Goal: Transaction & Acquisition: Purchase product/service

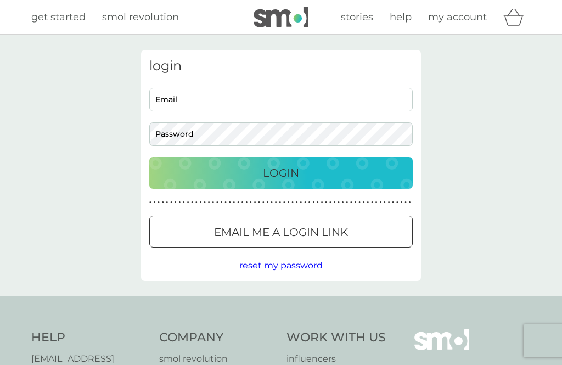
click at [188, 93] on input "Email" at bounding box center [280, 100] width 263 height 24
type input "[EMAIL_ADDRESS][DOMAIN_NAME]"
click at [281, 172] on button "Login" at bounding box center [280, 173] width 263 height 32
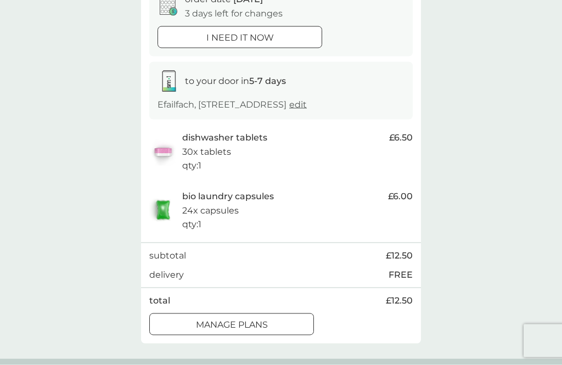
scroll to position [127, 0]
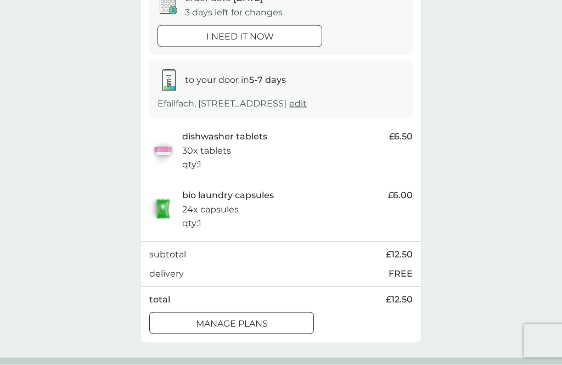
click at [231, 327] on div at bounding box center [231, 322] width 9 height 9
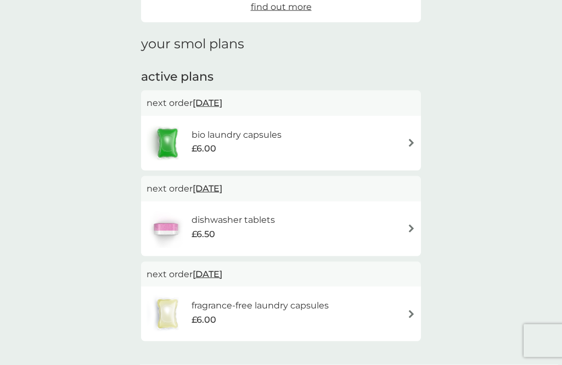
scroll to position [129, 0]
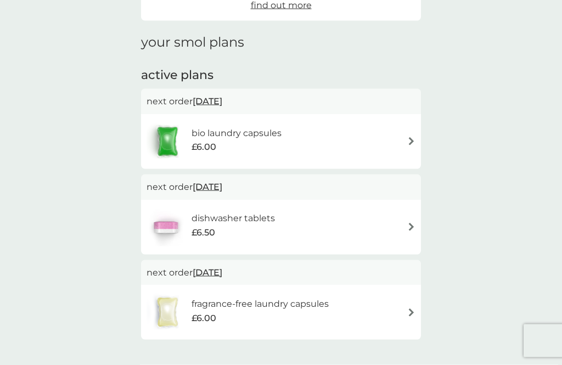
click at [401, 227] on div "dishwasher tablets £6.50" at bounding box center [281, 227] width 269 height 38
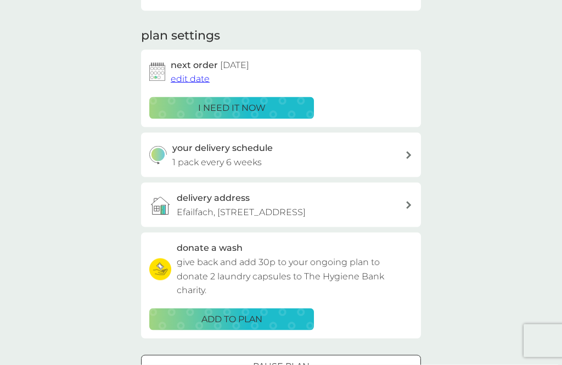
scroll to position [137, 0]
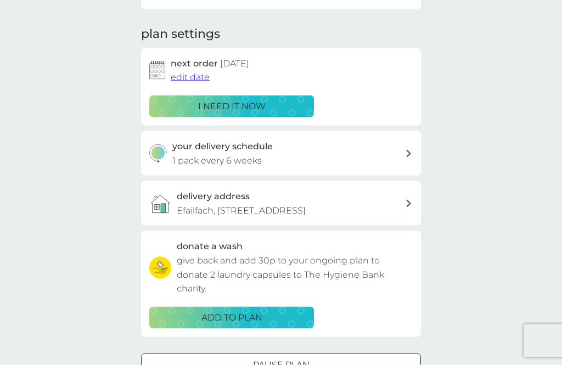
click at [404, 146] on div "your delivery schedule 1 pack every 6 weeks" at bounding box center [288, 153] width 233 height 28
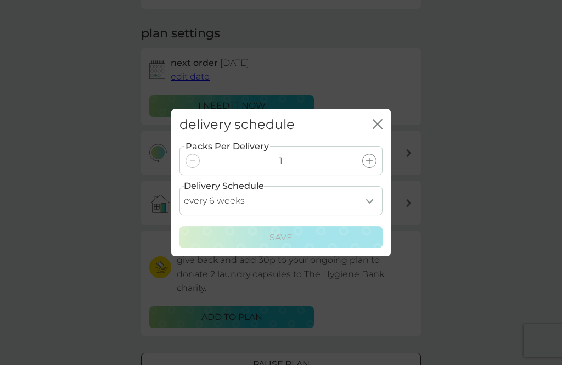
click at [367, 215] on select "every 1 week every 2 weeks every 3 weeks every 4 weeks every 5 weeks every 6 we…" at bounding box center [280, 200] width 203 height 29
select select "56"
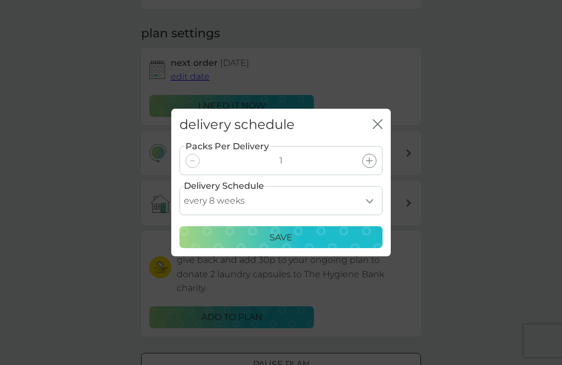
click at [313, 245] on div "Save" at bounding box center [281, 238] width 189 height 14
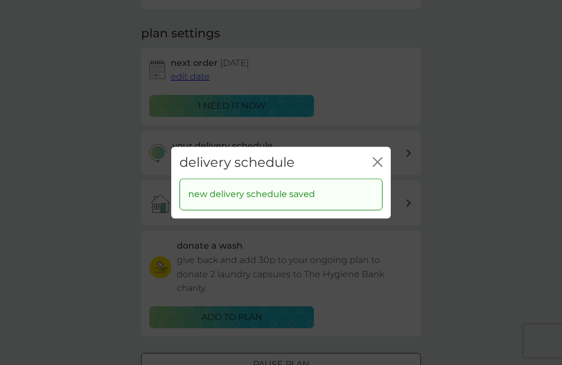
click at [376, 168] on button "close" at bounding box center [378, 163] width 10 height 12
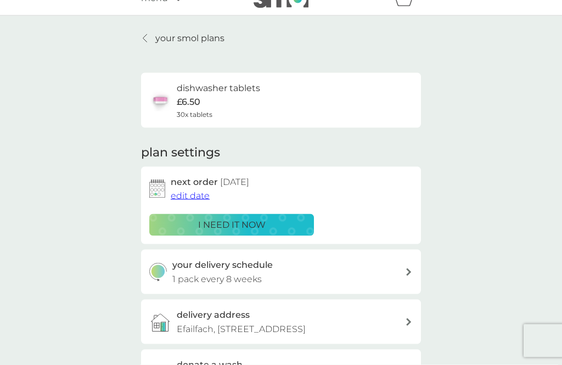
scroll to position [0, 0]
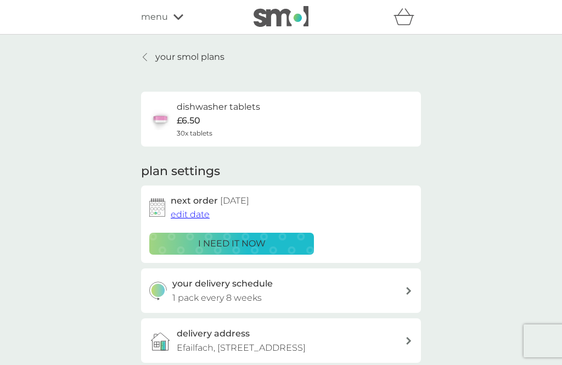
click at [188, 213] on span "edit date" at bounding box center [190, 214] width 39 height 10
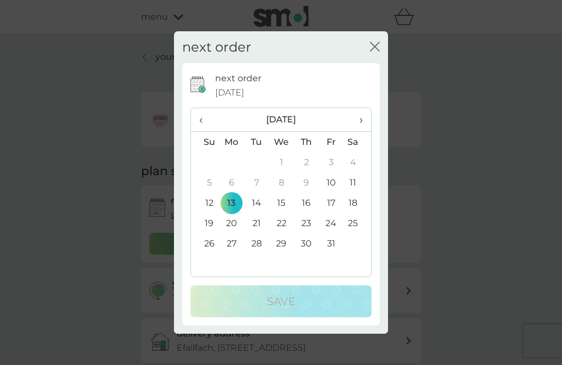
click at [355, 117] on span "›" at bounding box center [357, 119] width 11 height 23
click at [307, 203] on td "13" at bounding box center [306, 203] width 25 height 20
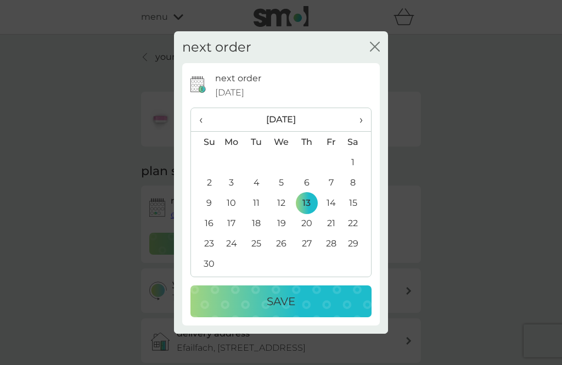
click at [238, 304] on div "Save" at bounding box center [280, 302] width 159 height 18
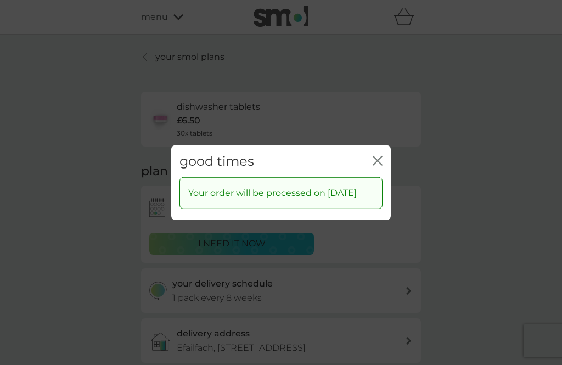
click at [379, 155] on icon "close" at bounding box center [378, 160] width 10 height 10
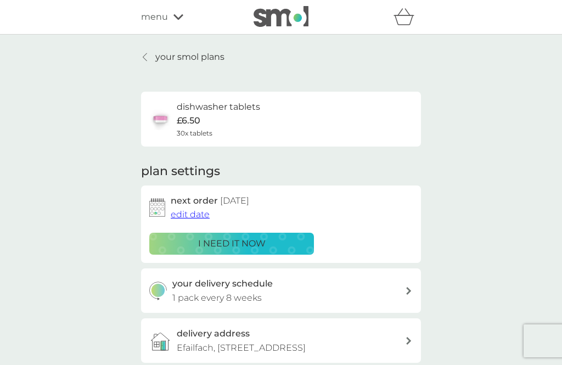
click at [188, 53] on p "your smol plans" at bounding box center [189, 57] width 69 height 14
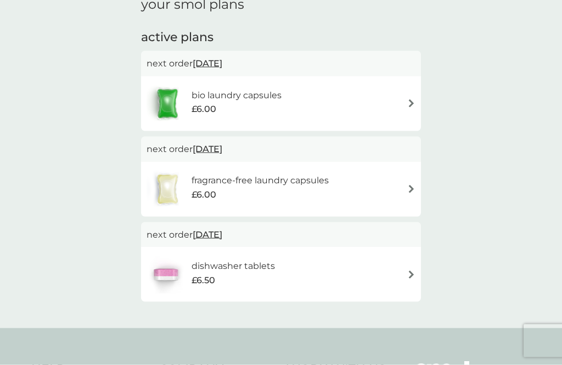
scroll to position [167, 0]
click at [398, 102] on div "bio laundry capsules £6.00" at bounding box center [281, 103] width 269 height 38
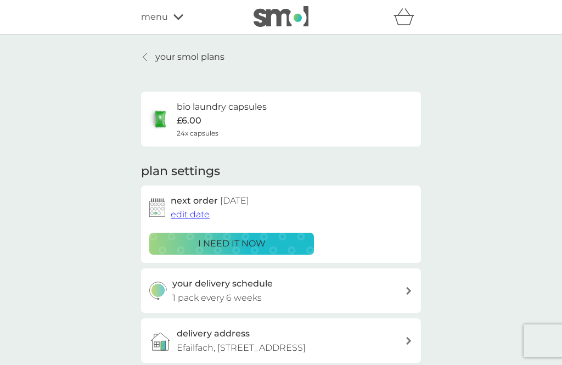
click at [172, 56] on p "your smol plans" at bounding box center [189, 57] width 69 height 14
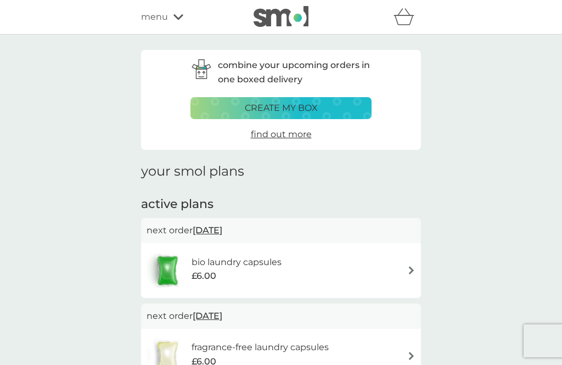
click at [285, 16] on img at bounding box center [281, 16] width 55 height 21
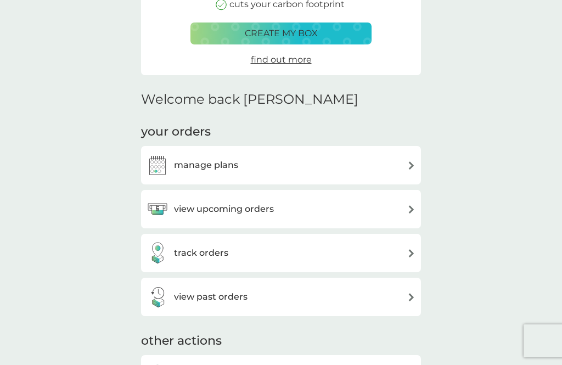
click at [408, 207] on img at bounding box center [411, 209] width 8 height 8
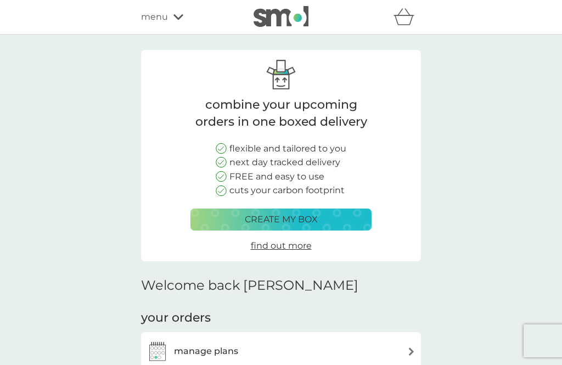
click at [282, 14] on img at bounding box center [281, 16] width 55 height 21
click at [281, 16] on img at bounding box center [281, 16] width 55 height 21
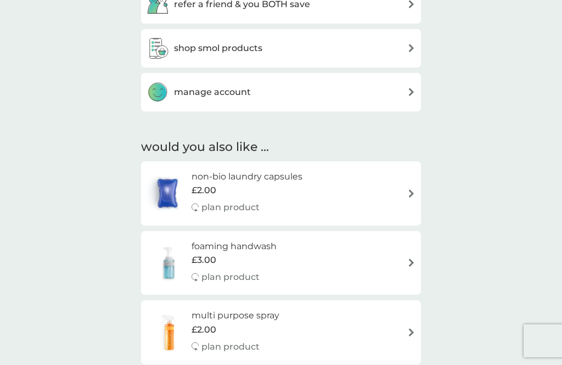
scroll to position [597, 0]
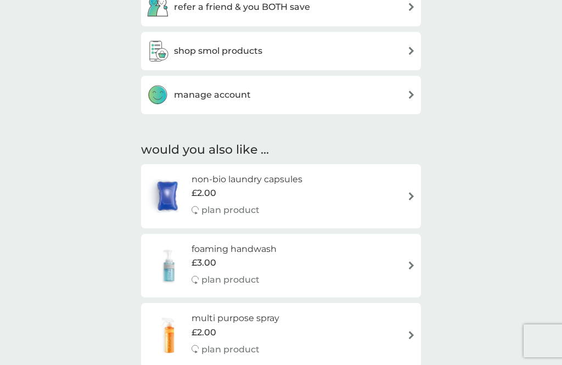
click at [410, 194] on img at bounding box center [411, 196] width 8 height 8
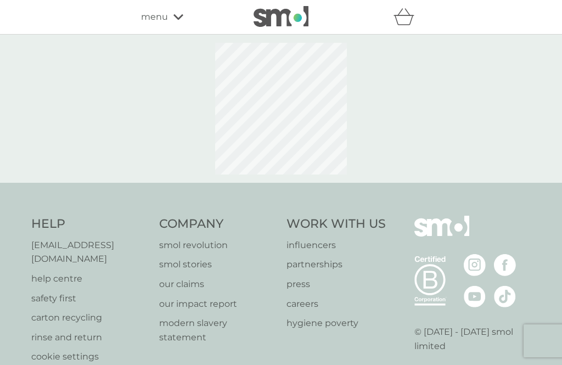
select select "42"
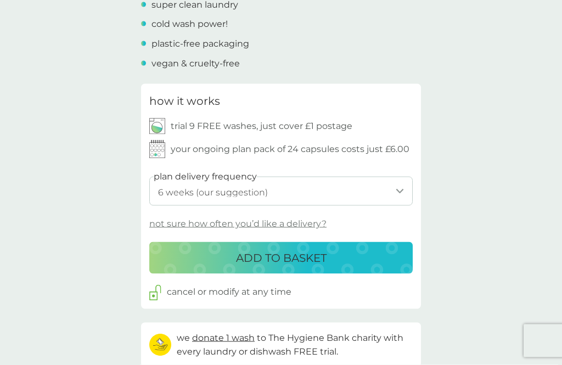
scroll to position [457, 0]
click at [400, 186] on select "1 week 2 weeks 3 weeks 4 weeks 5 weeks 6 weeks (our suggestion) 7 weeks 8 weeks…" at bounding box center [280, 190] width 263 height 29
click at [198, 119] on p "trial 9 FREE washes, just cover £1 postage" at bounding box center [262, 126] width 182 height 14
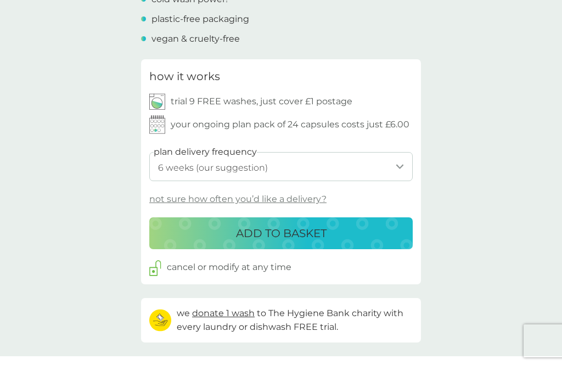
scroll to position [481, 0]
click at [370, 227] on div "ADD TO BASKET" at bounding box center [280, 233] width 241 height 18
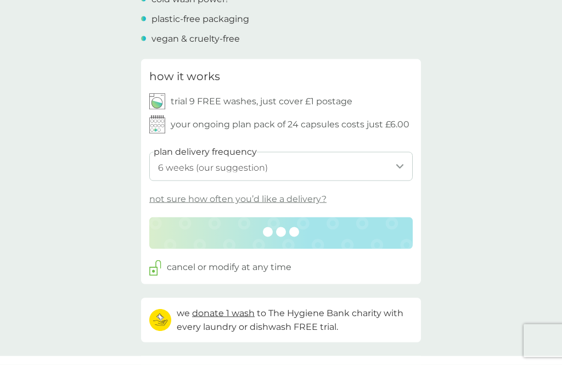
scroll to position [482, 0]
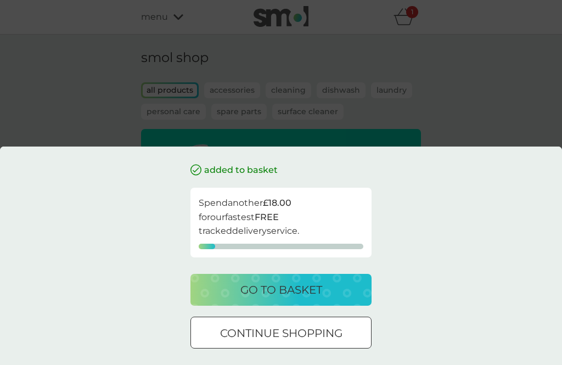
click at [271, 299] on p "go to basket" at bounding box center [281, 290] width 82 height 18
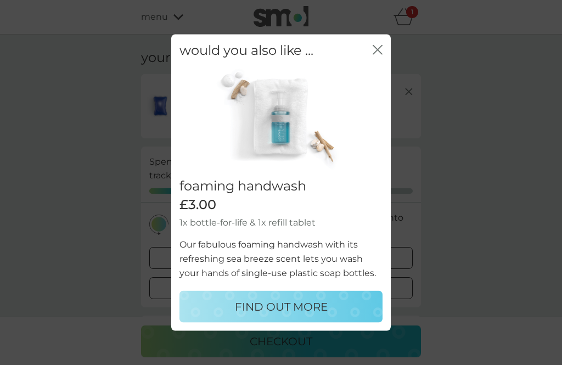
click at [375, 59] on div "would you also like ... close" at bounding box center [281, 50] width 220 height 32
click at [379, 54] on icon "close" at bounding box center [378, 49] width 10 height 10
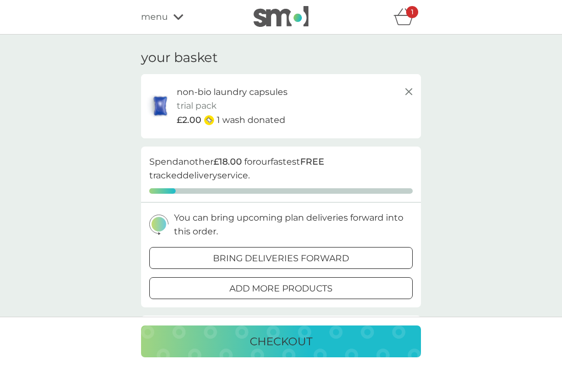
click at [403, 18] on icon "basket" at bounding box center [404, 16] width 21 height 17
click at [409, 89] on icon at bounding box center [408, 91] width 13 height 13
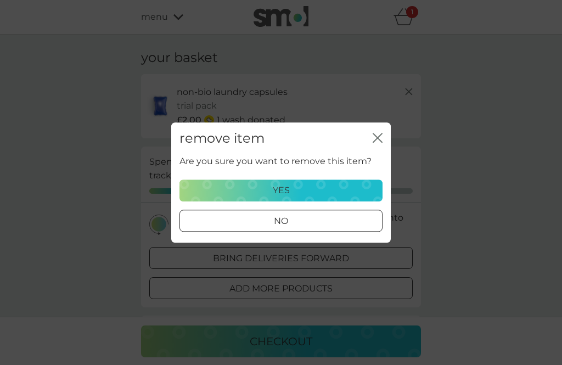
click at [342, 187] on div "yes" at bounding box center [281, 190] width 189 height 14
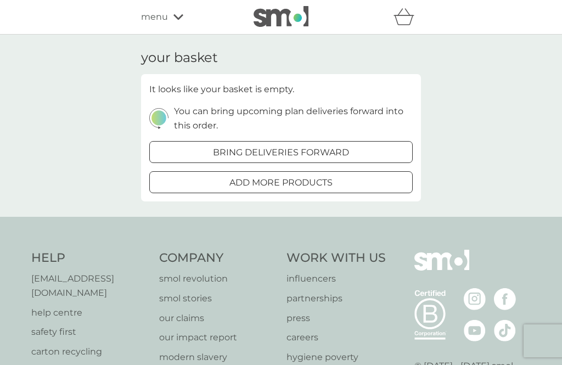
click at [155, 15] on span "menu" at bounding box center [154, 17] width 27 height 14
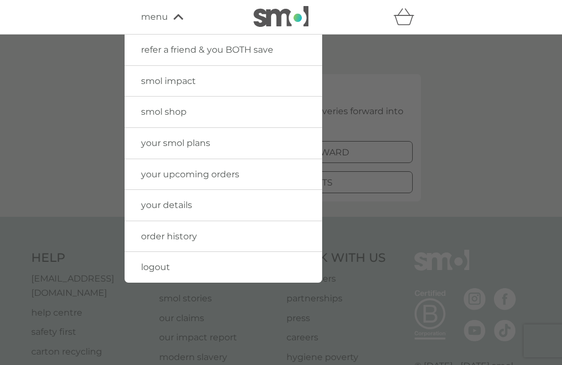
click at [167, 265] on span "logout" at bounding box center [155, 267] width 29 height 10
